Goal: Transaction & Acquisition: Purchase product/service

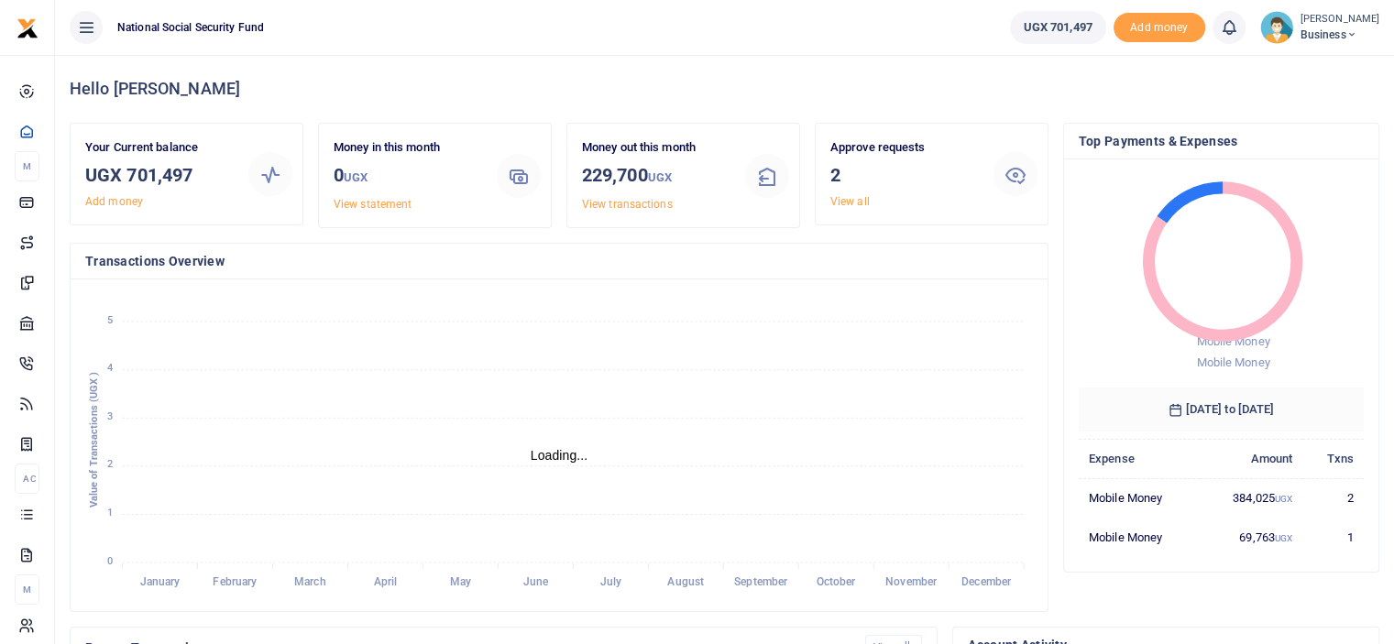
scroll to position [15, 15]
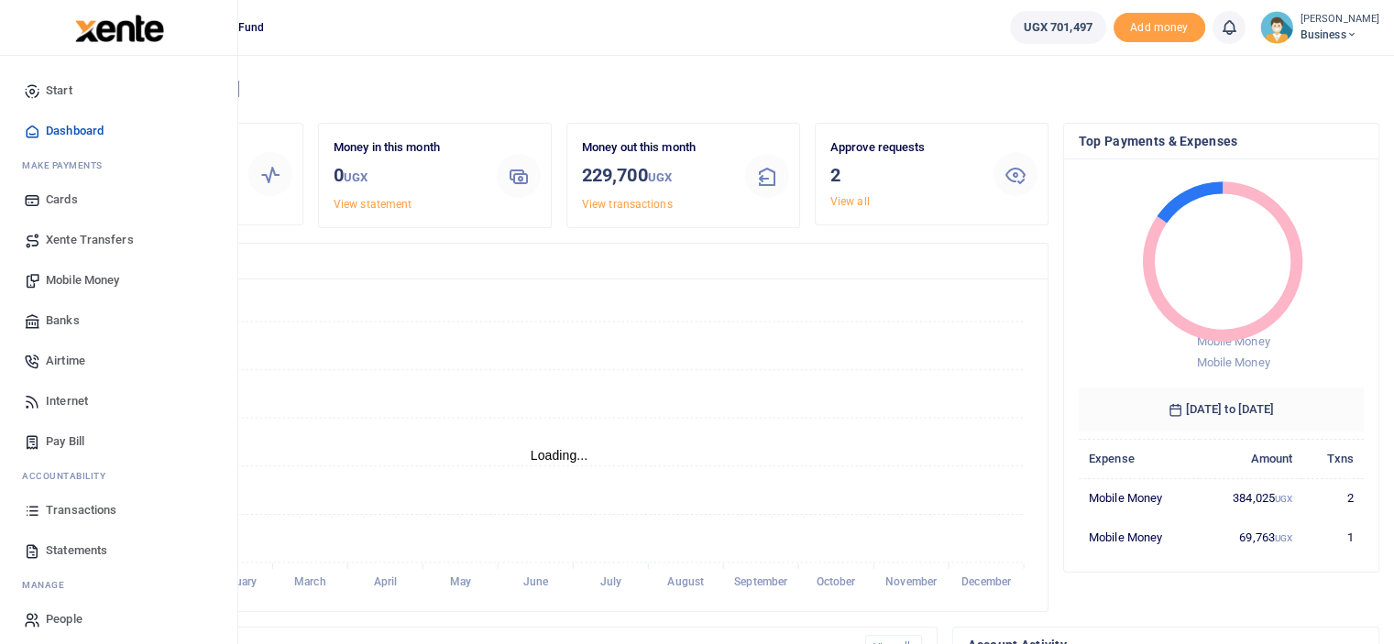
click at [81, 282] on span "Mobile Money" at bounding box center [82, 280] width 73 height 18
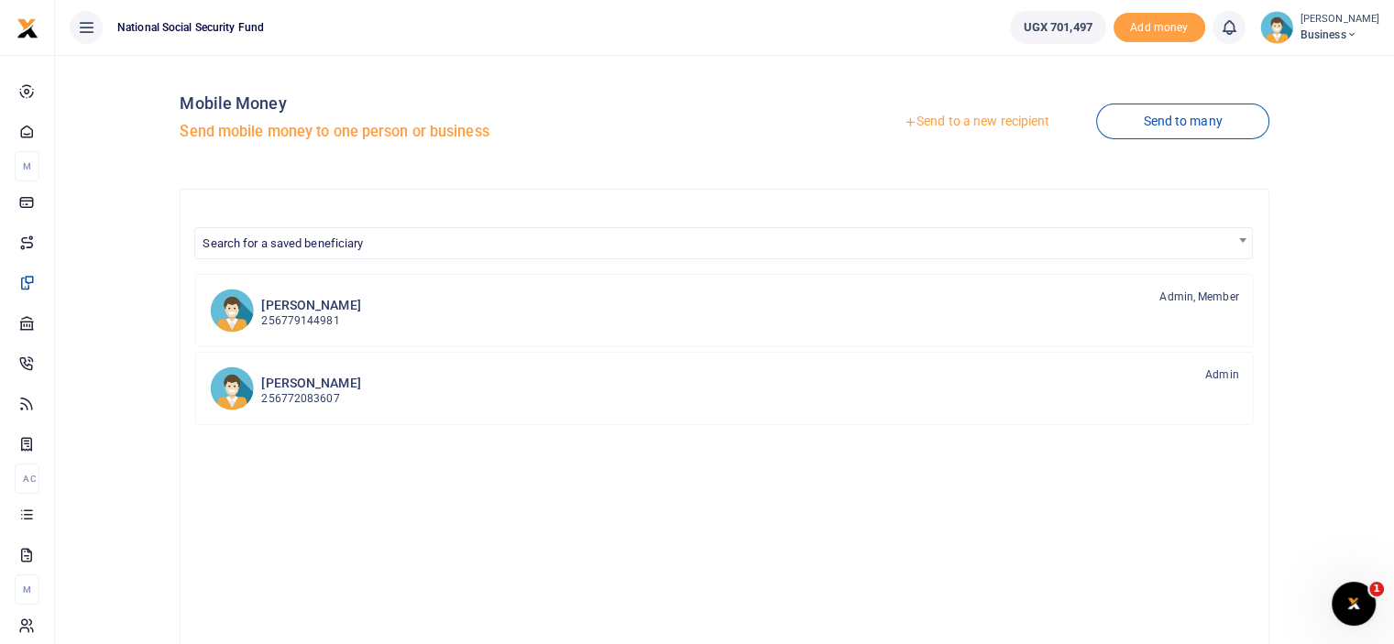
click at [1023, 121] on link "Send to a new recipient" at bounding box center [976, 121] width 239 height 33
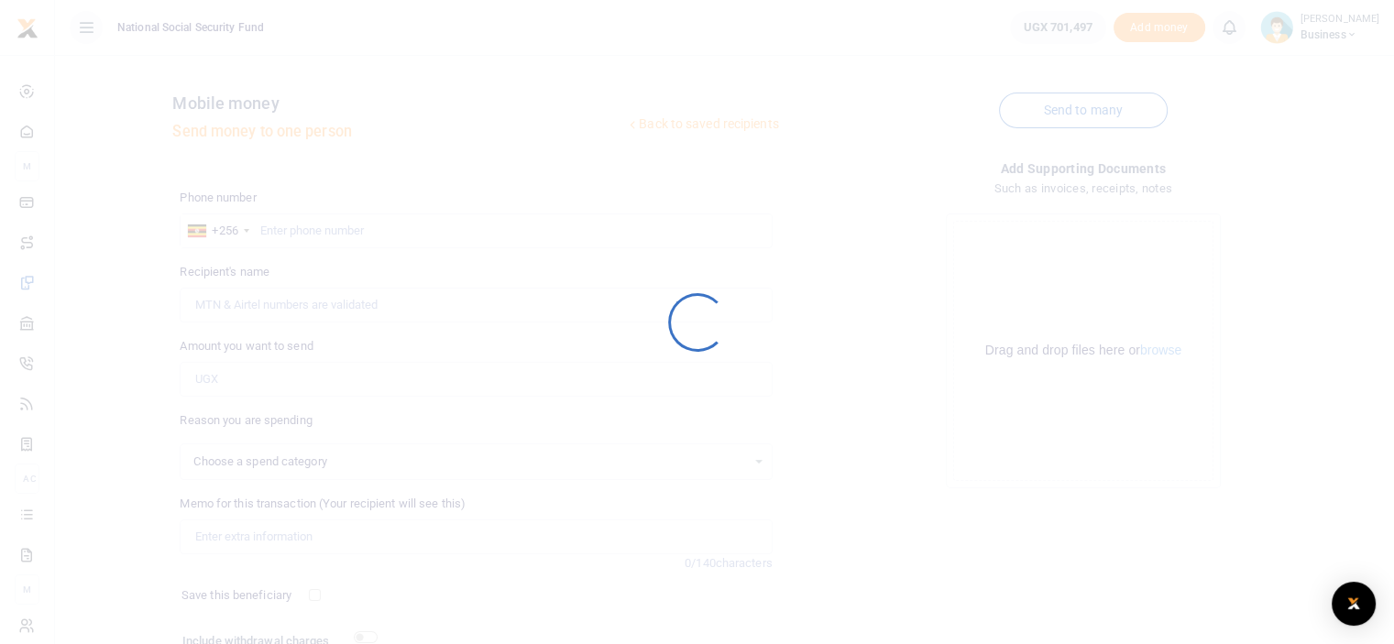
select select
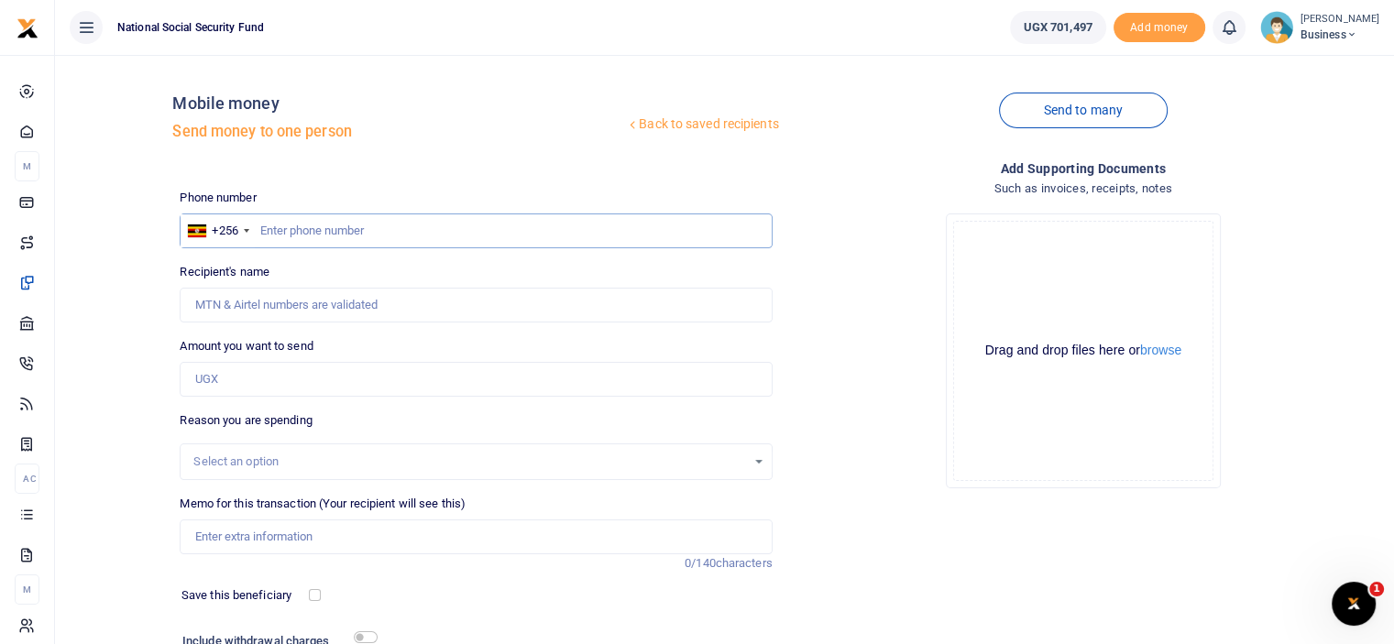
click at [402, 235] on input "text" at bounding box center [476, 231] width 592 height 35
type input "0774310066"
type input "[PERSON_NAME]"
type input "0774310066"
click at [267, 380] on input "Amount you want to send" at bounding box center [476, 379] width 592 height 35
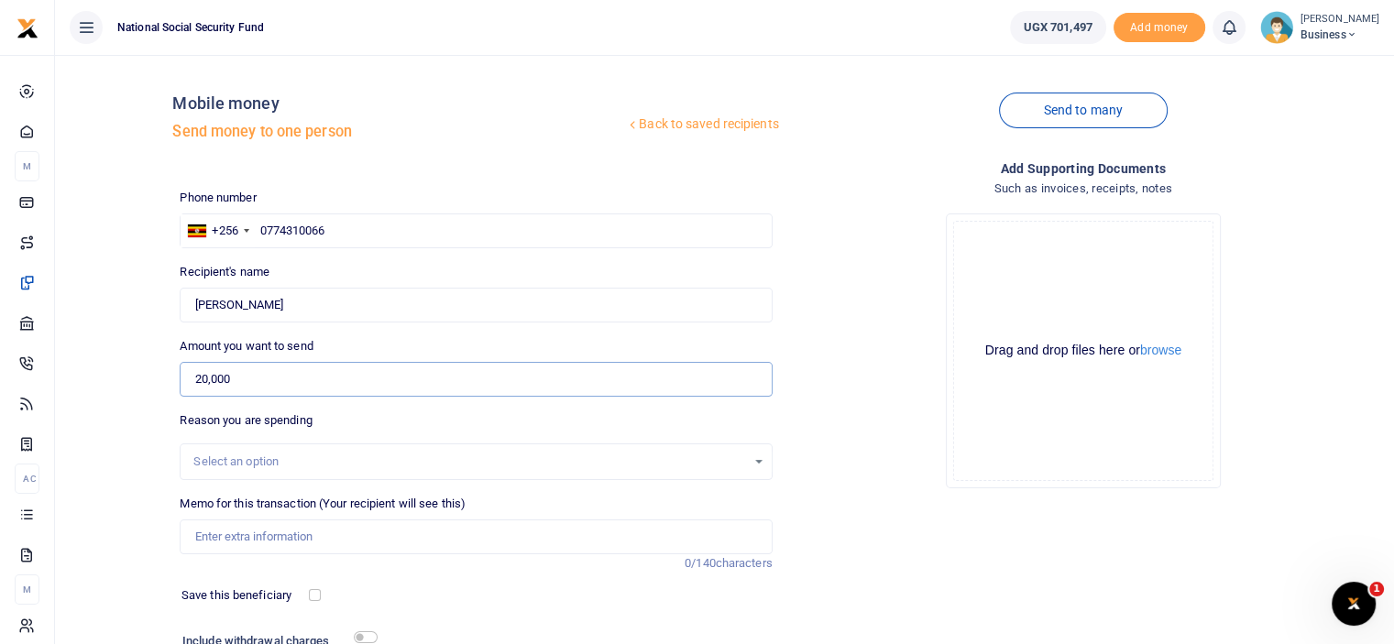
type input "20,000"
click at [295, 534] on input "Memo for this transaction (Your recipient will see this)" at bounding box center [476, 537] width 592 height 35
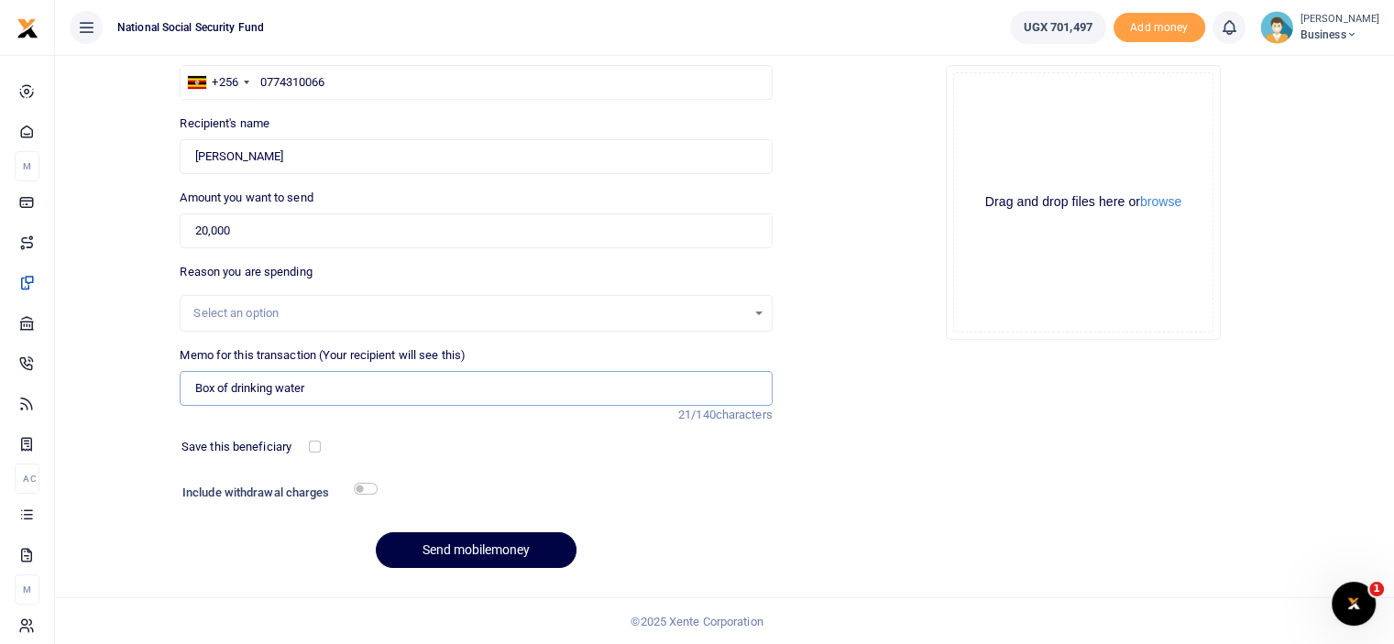
type input "Box of drinking water"
click at [358, 487] on input "checkbox" at bounding box center [366, 489] width 24 height 12
checkbox input "true"
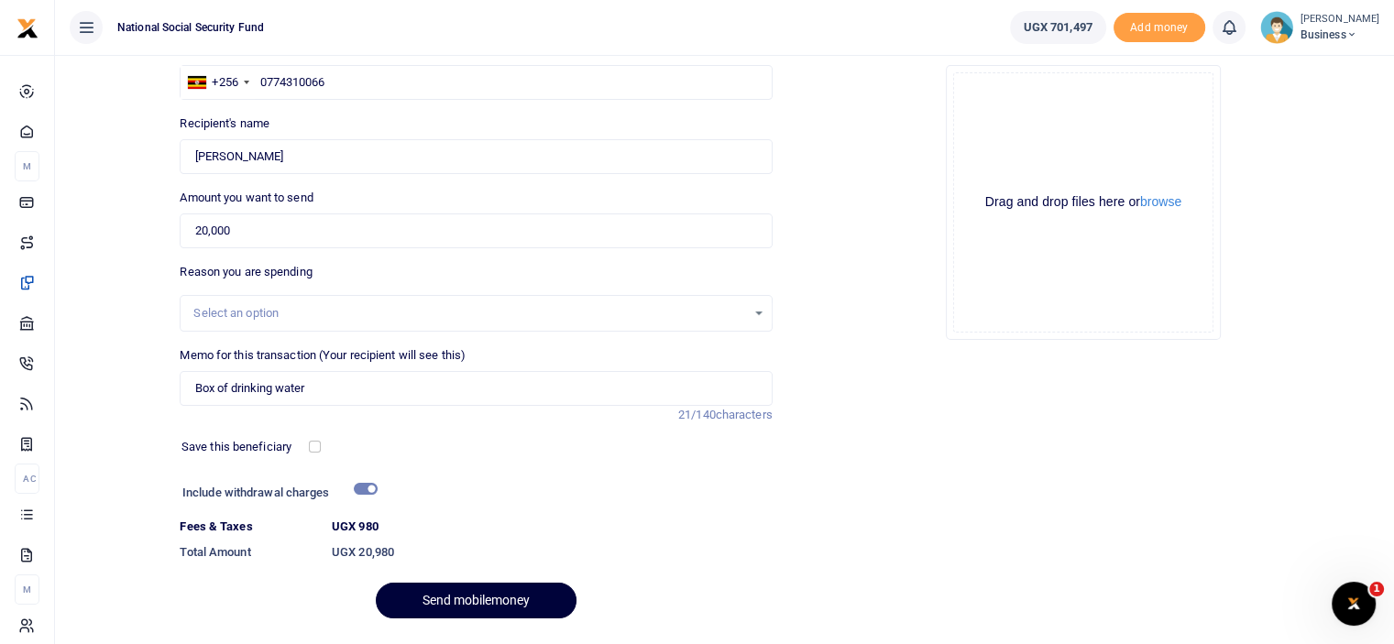
click at [455, 600] on button "Send mobilemoney" at bounding box center [476, 601] width 201 height 36
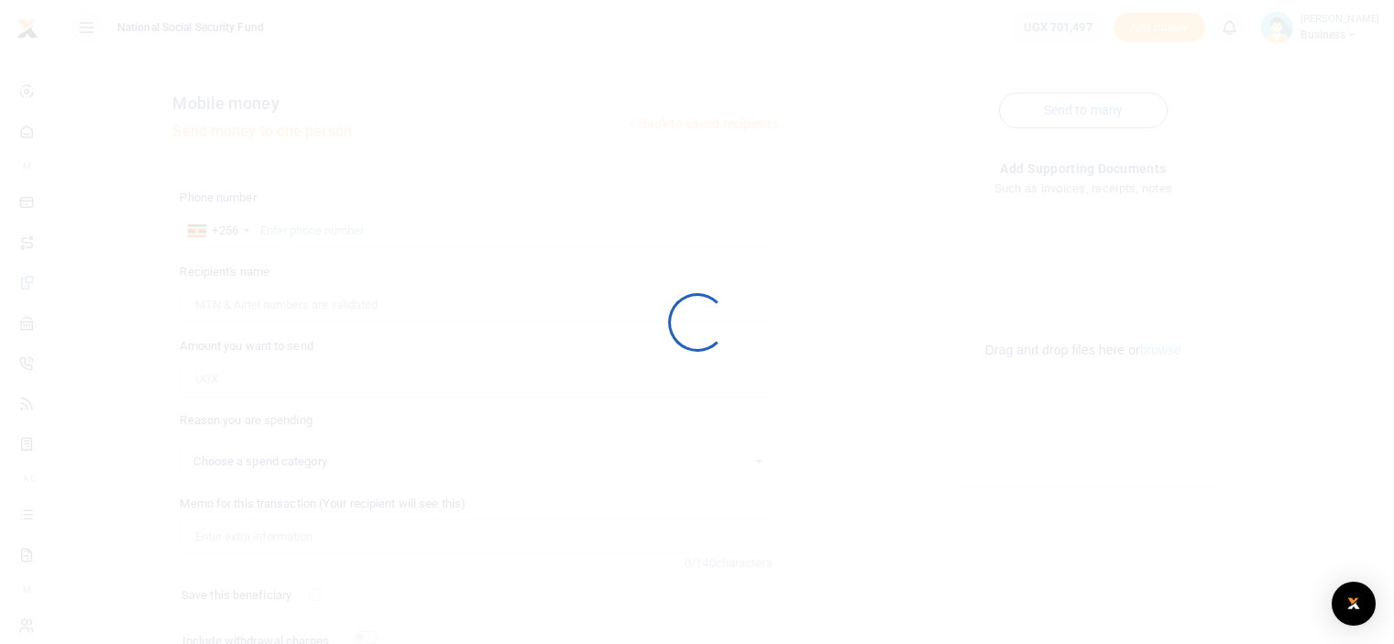
scroll to position [149, 0]
select select
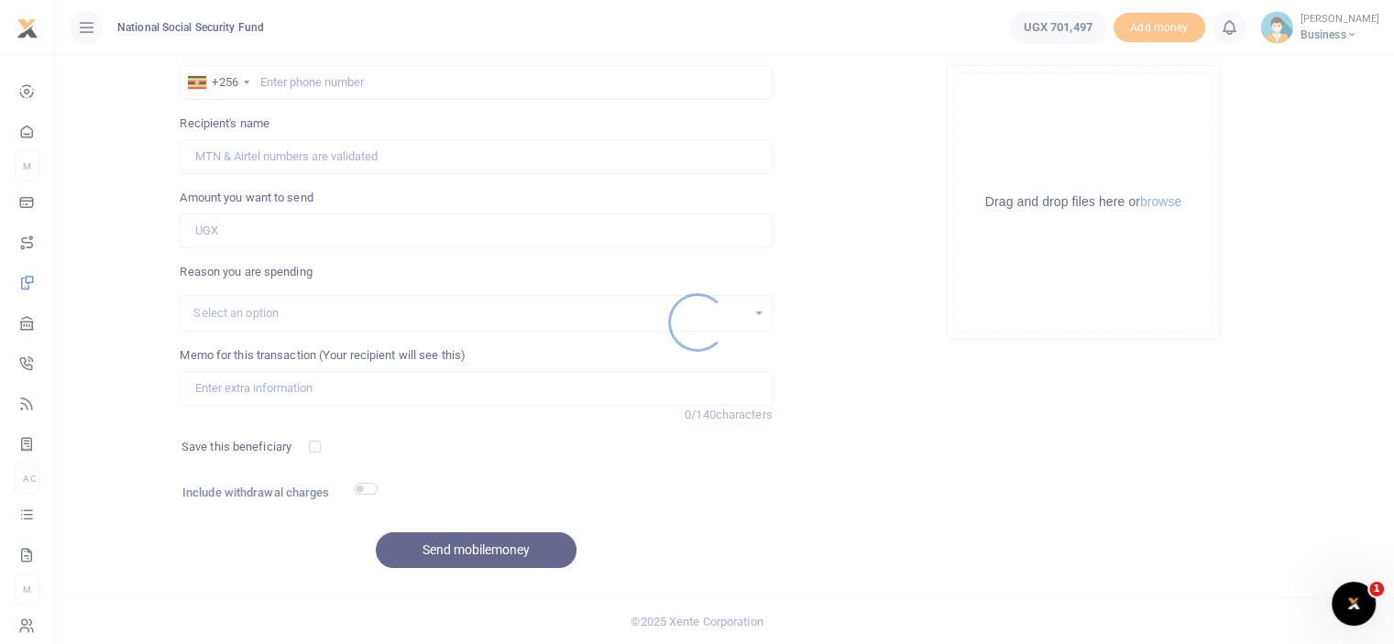
scroll to position [0, 0]
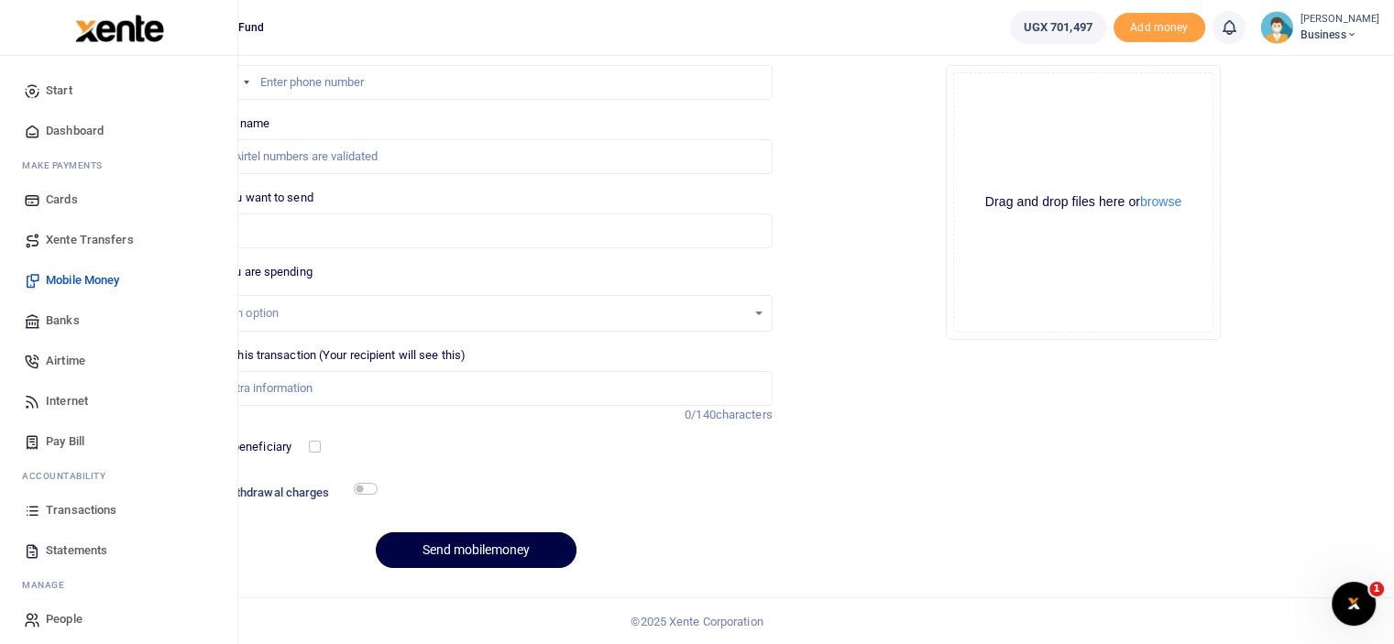
click at [88, 280] on span "Mobile Money" at bounding box center [82, 280] width 73 height 18
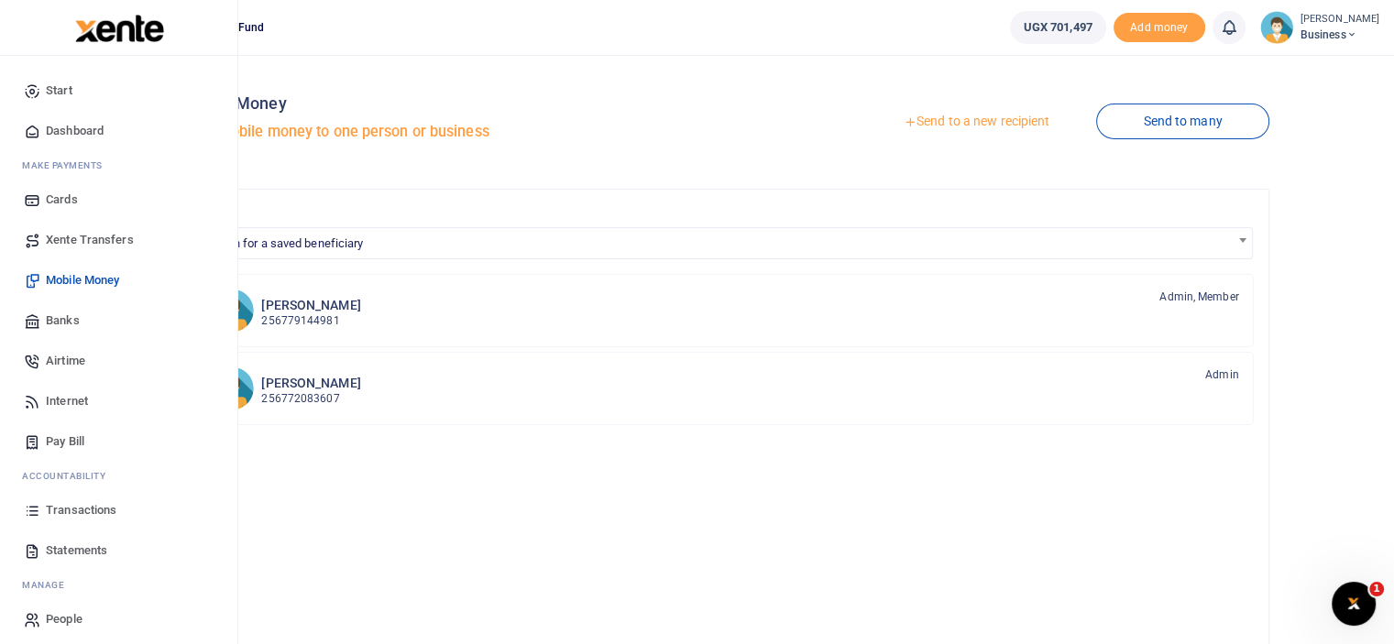
click at [76, 279] on span "Mobile Money" at bounding box center [82, 280] width 73 height 18
